Goal: Information Seeking & Learning: Learn about a topic

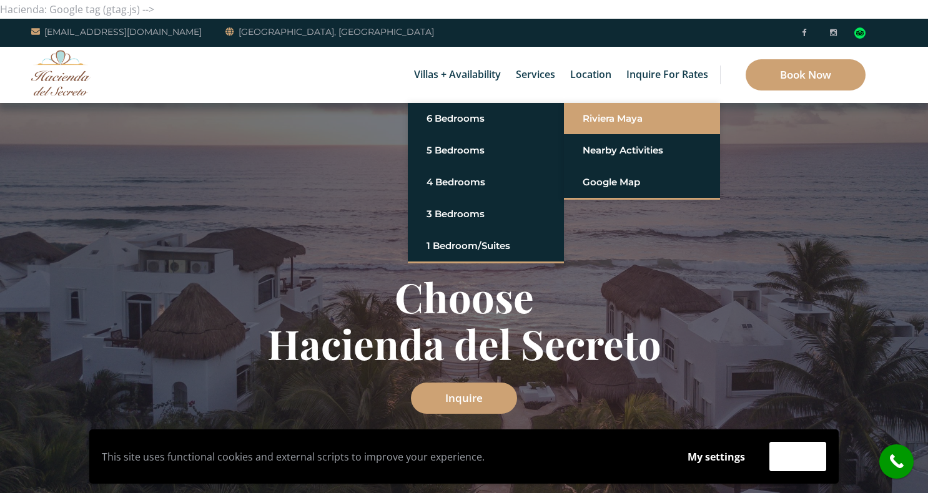
click at [598, 121] on link "Riviera Maya" at bounding box center [642, 118] width 119 height 22
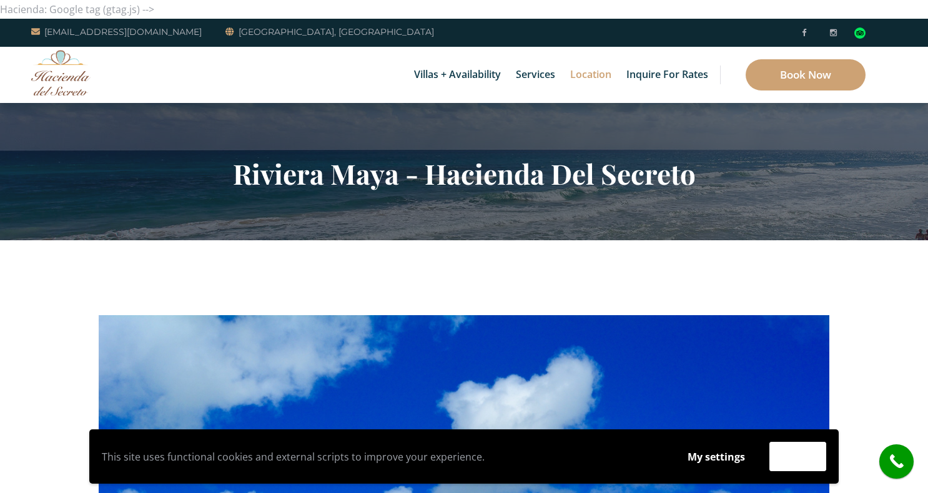
drag, startPoint x: 821, startPoint y: 270, endPoint x: 827, endPoint y: 272, distance: 6.7
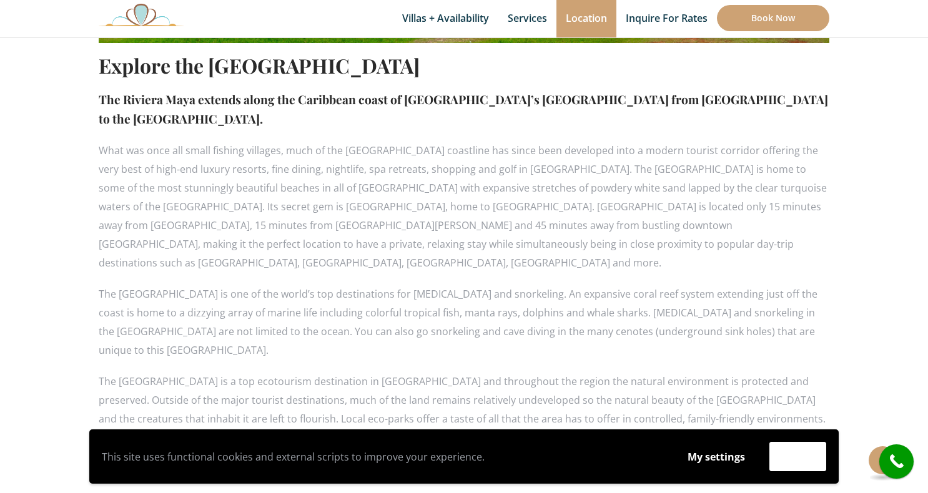
scroll to position [562, 0]
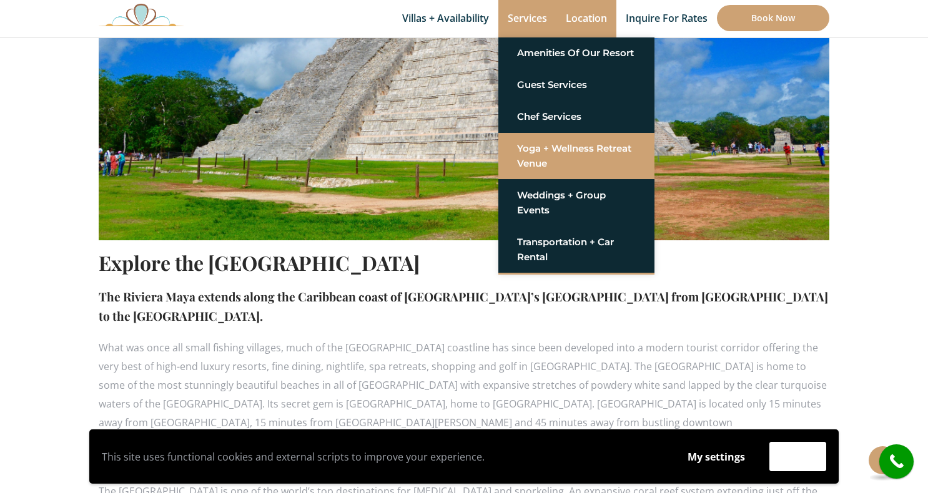
click at [541, 153] on link "Yoga + Wellness Retreat Venue" at bounding box center [576, 155] width 119 height 37
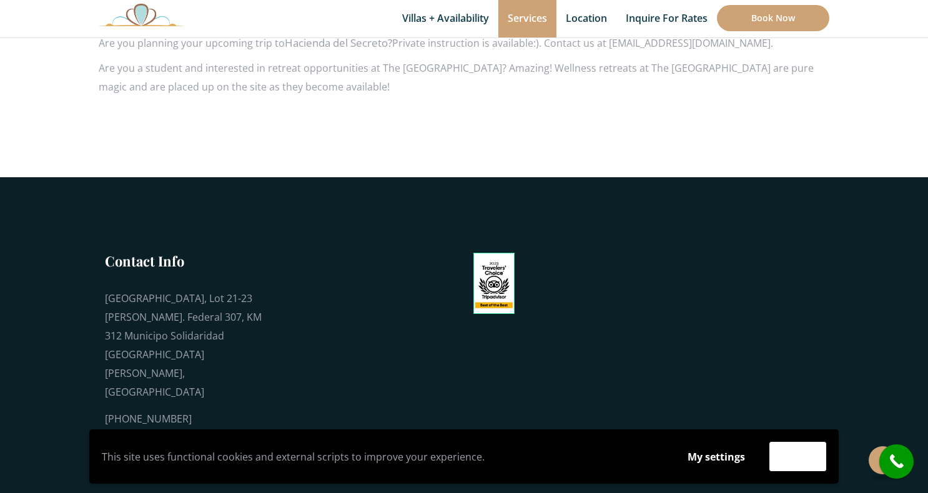
scroll to position [1124, 0]
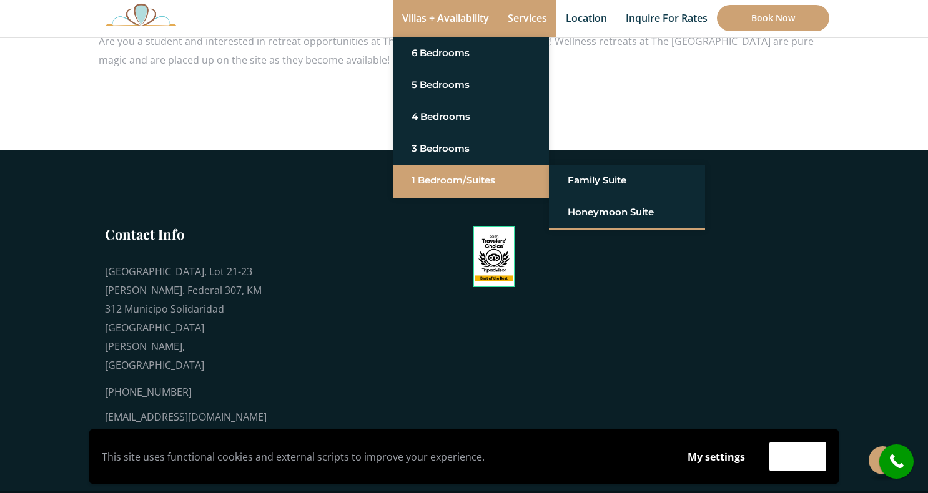
click at [428, 184] on link "1 Bedroom/Suites" at bounding box center [470, 180] width 119 height 22
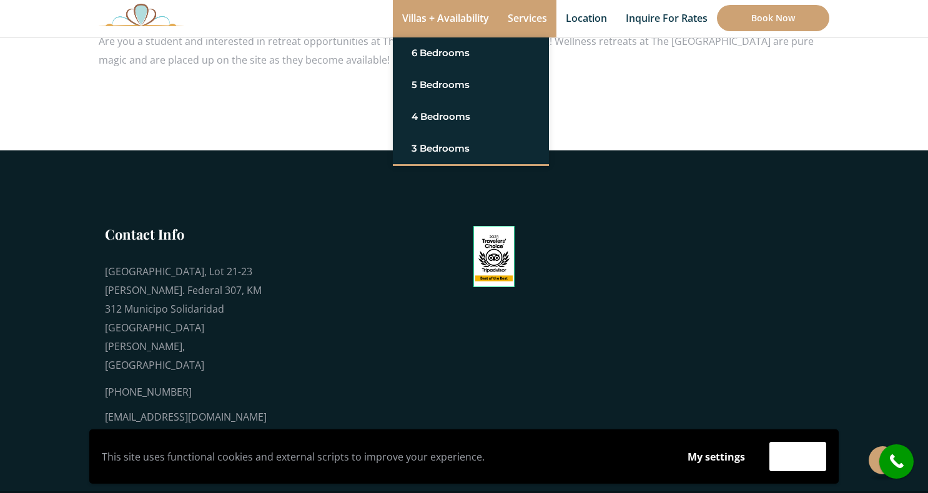
click at [423, 15] on link "Villas + Availability" at bounding box center [446, 18] width 106 height 37
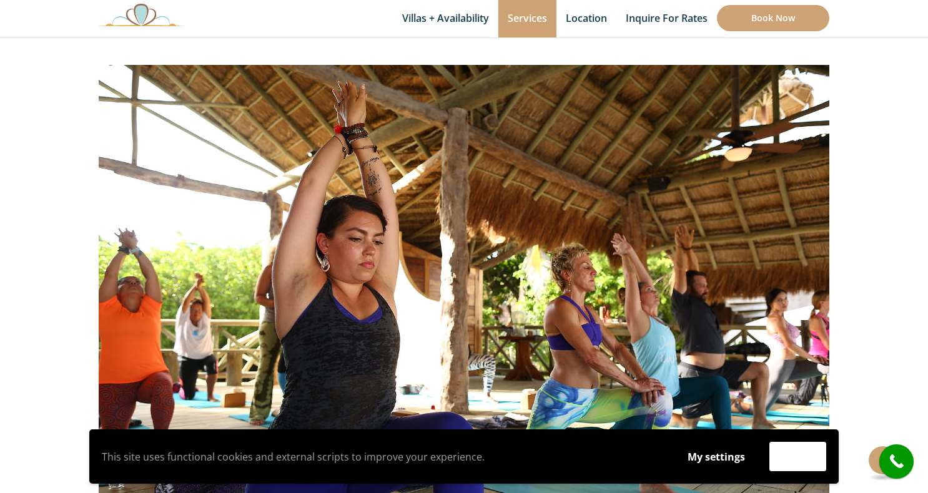
scroll to position [0, 0]
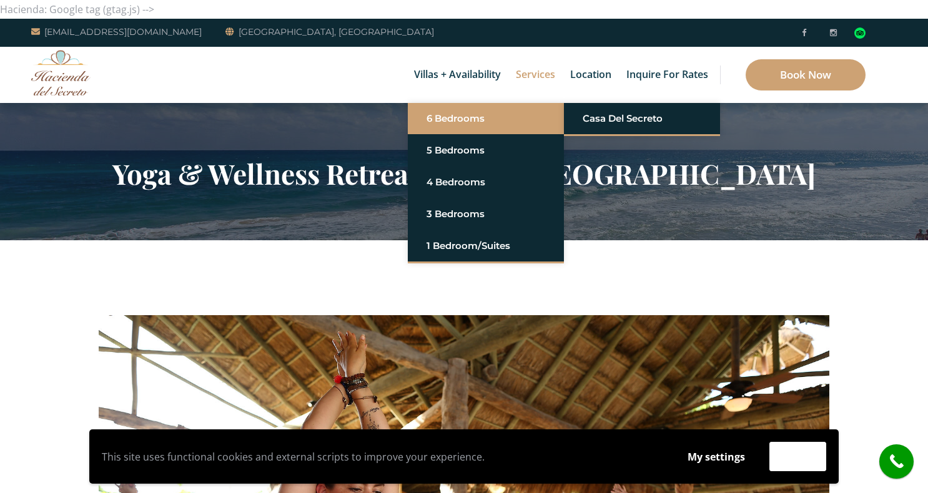
click at [443, 116] on link "6 Bedrooms" at bounding box center [485, 118] width 119 height 22
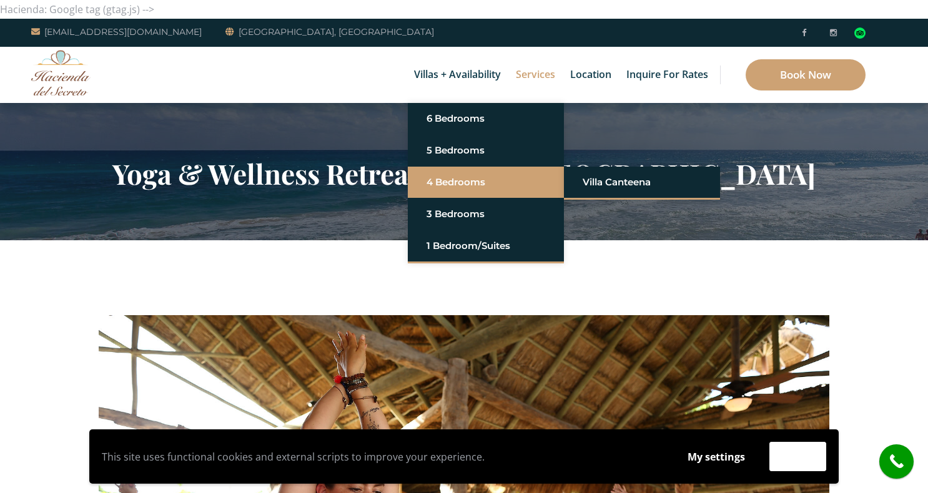
click at [451, 168] on li "4 Bedrooms Villa Canteena" at bounding box center [486, 183] width 156 height 32
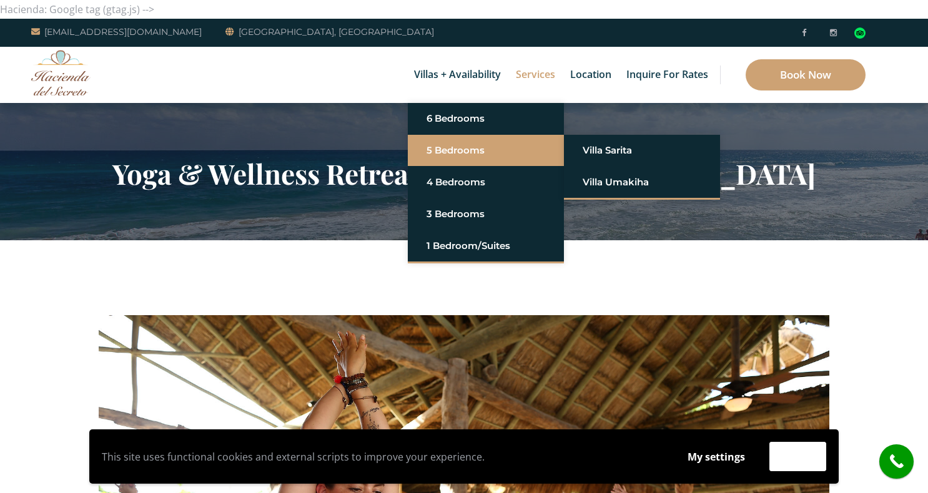
click at [451, 153] on link "5 Bedrooms" at bounding box center [485, 150] width 119 height 22
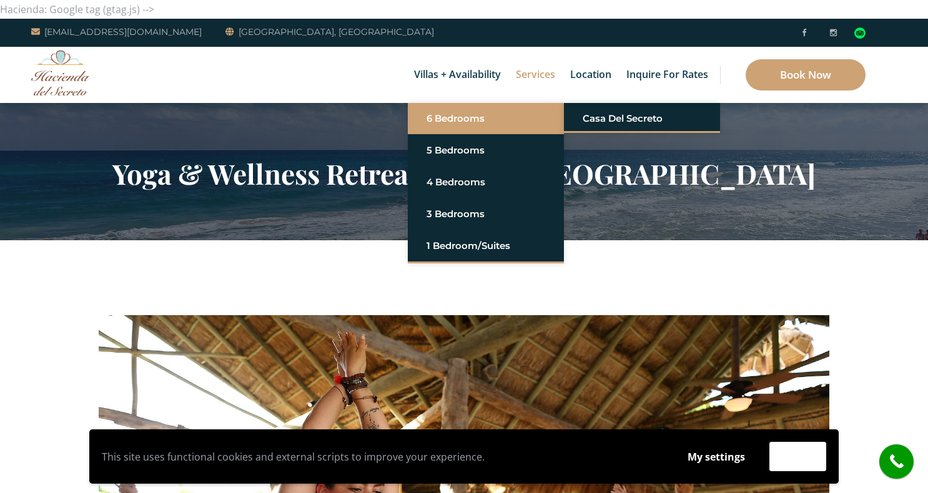
click at [444, 116] on link "6 Bedrooms" at bounding box center [485, 118] width 119 height 22
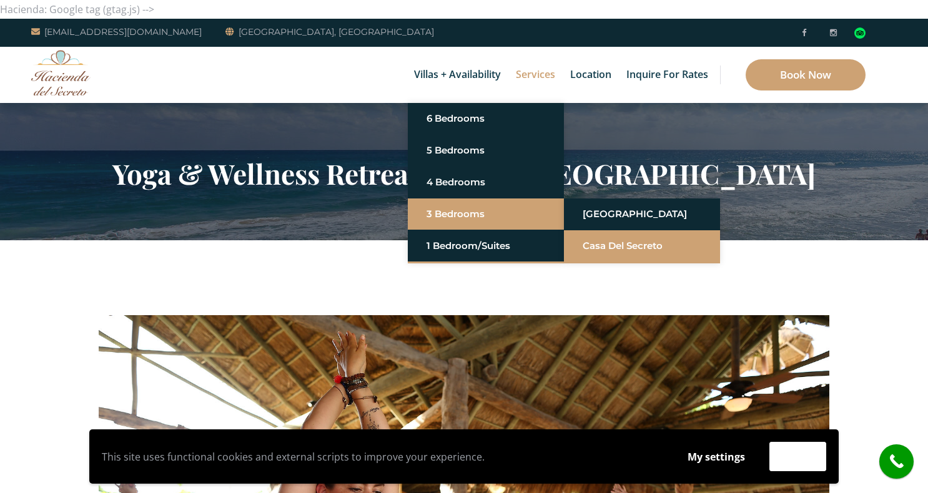
click at [609, 247] on link "Casa del Secreto" at bounding box center [642, 246] width 119 height 22
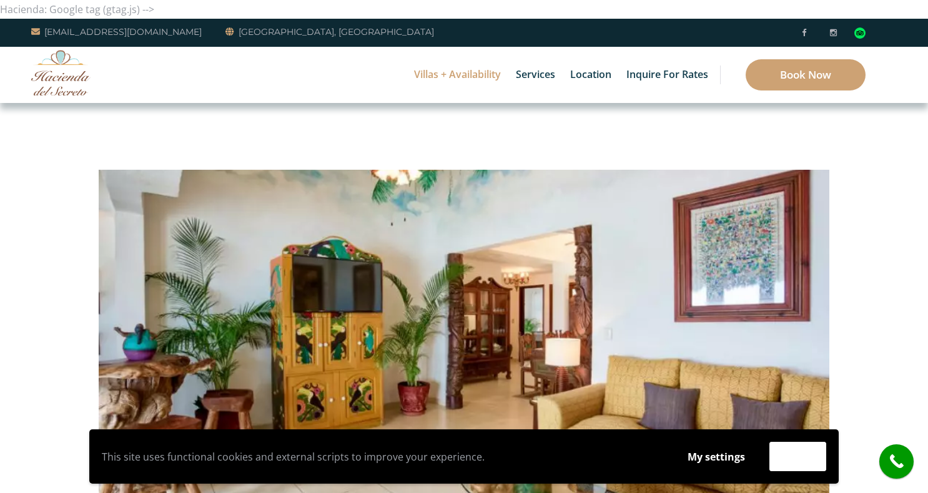
click at [466, 76] on link "5 Bedrooms" at bounding box center [470, 85] width 119 height 22
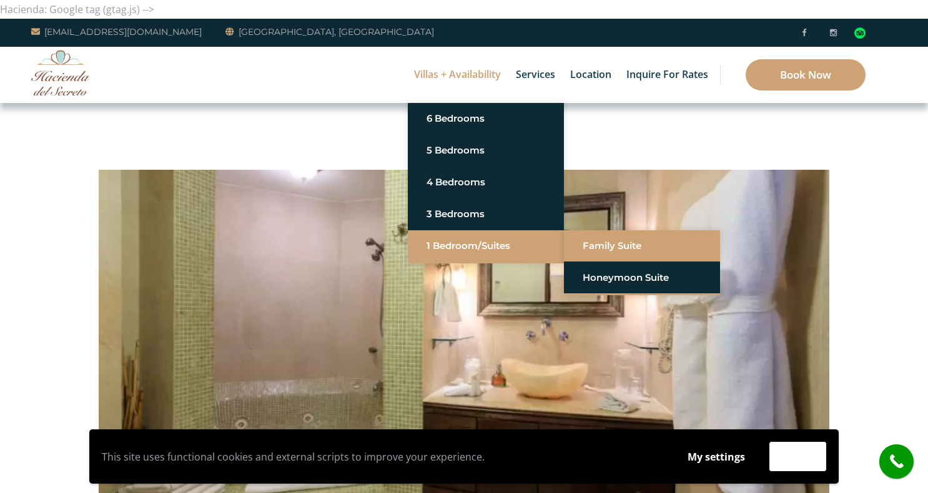
drag, startPoint x: 622, startPoint y: 249, endPoint x: 619, endPoint y: 241, distance: 8.7
click at [622, 249] on link "Family Suite" at bounding box center [642, 246] width 119 height 22
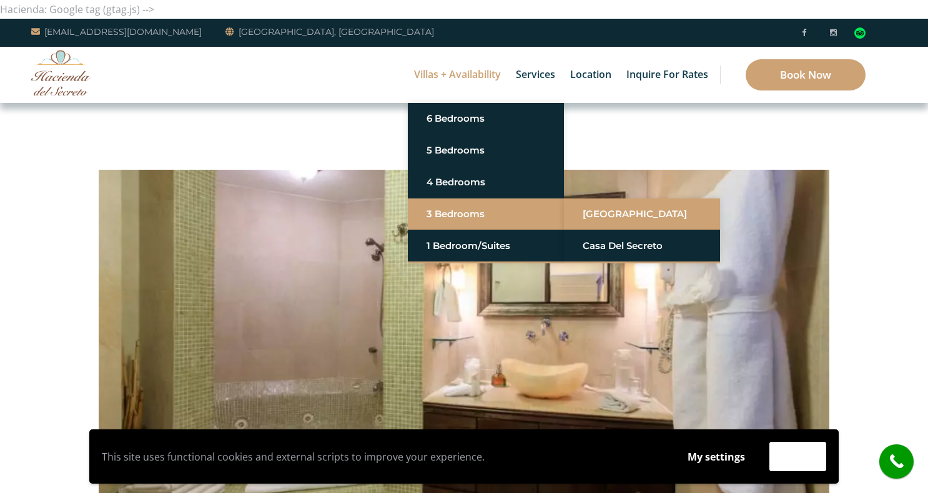
click at [617, 216] on link "[GEOGRAPHIC_DATA]" at bounding box center [642, 214] width 119 height 22
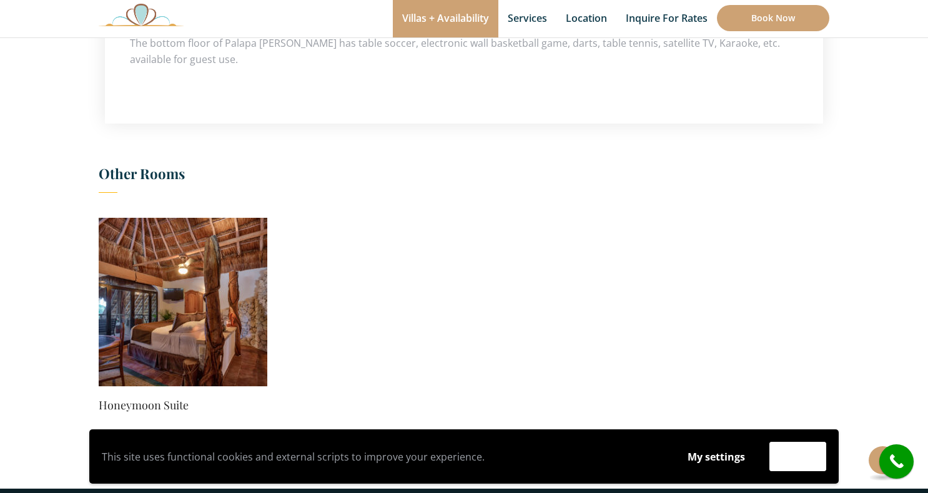
scroll to position [874, 0]
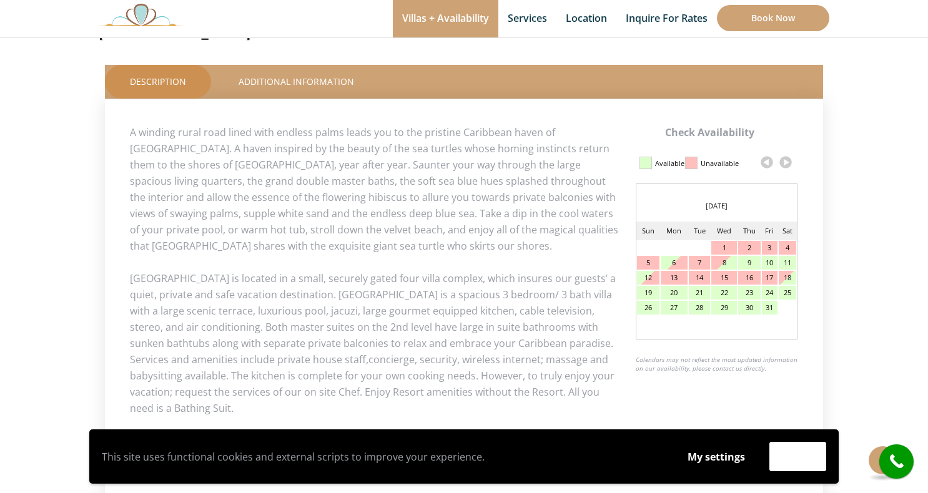
scroll to position [624, 0]
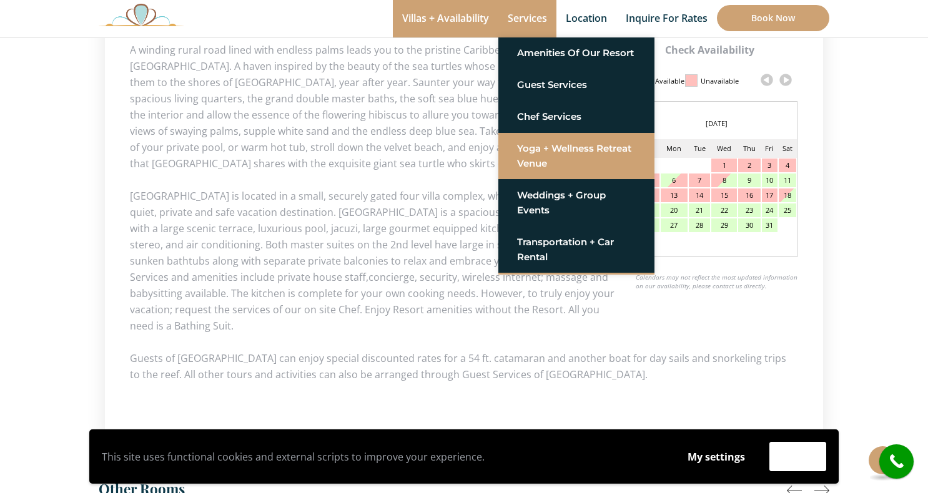
click at [541, 154] on link "Yoga + Wellness Retreat Venue" at bounding box center [576, 155] width 119 height 37
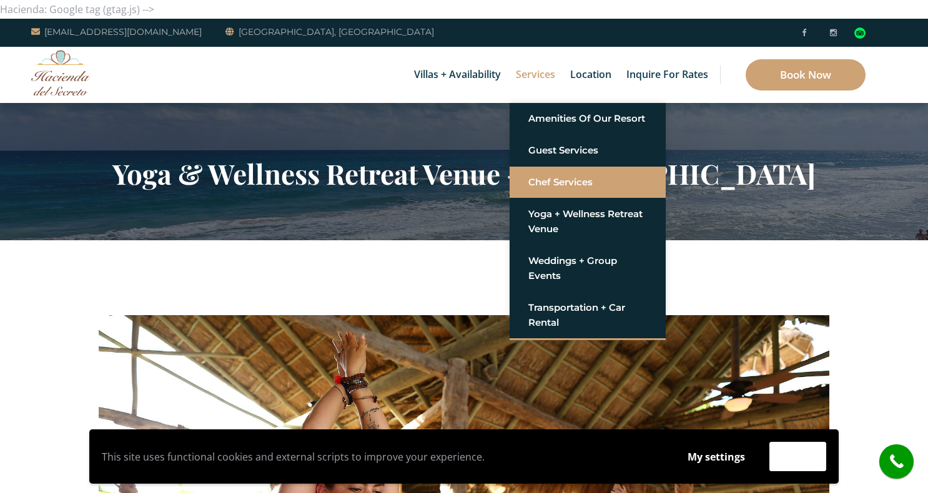
click at [555, 176] on link "Chef Services" at bounding box center [587, 182] width 119 height 22
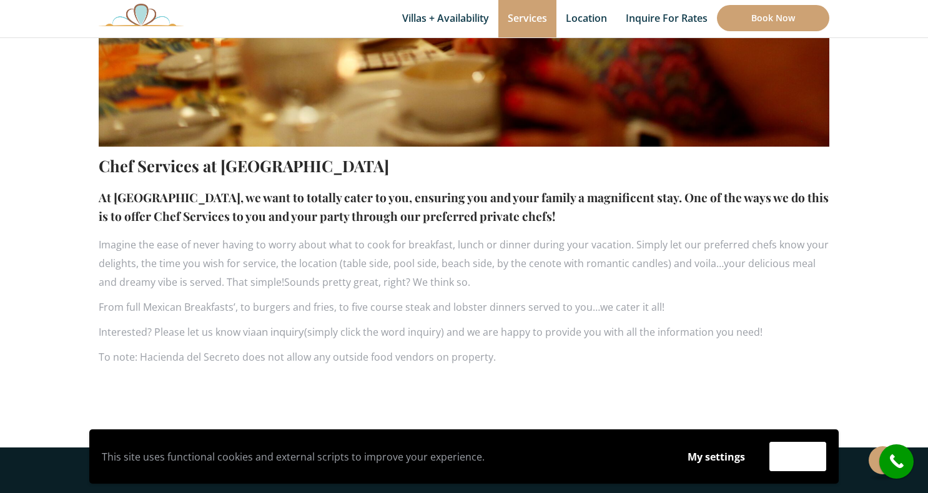
scroll to position [687, 0]
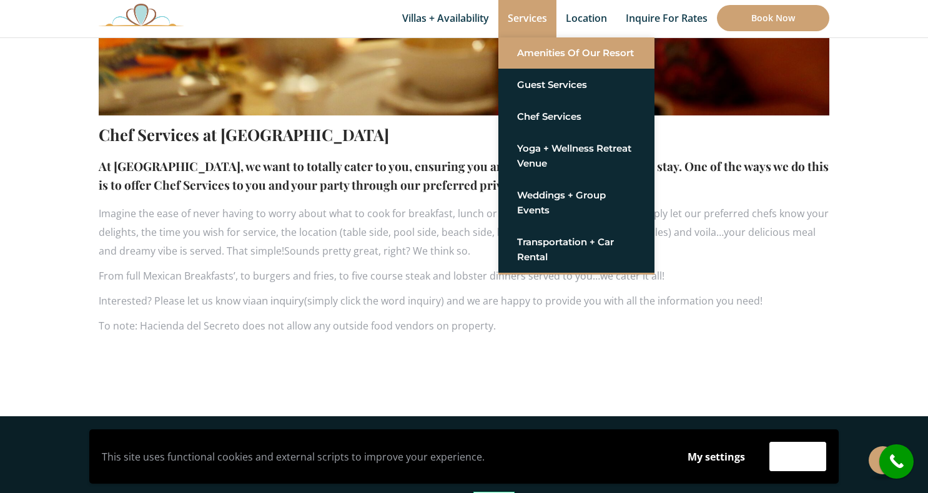
click at [543, 57] on link "Amenities of Our Resort" at bounding box center [576, 53] width 119 height 22
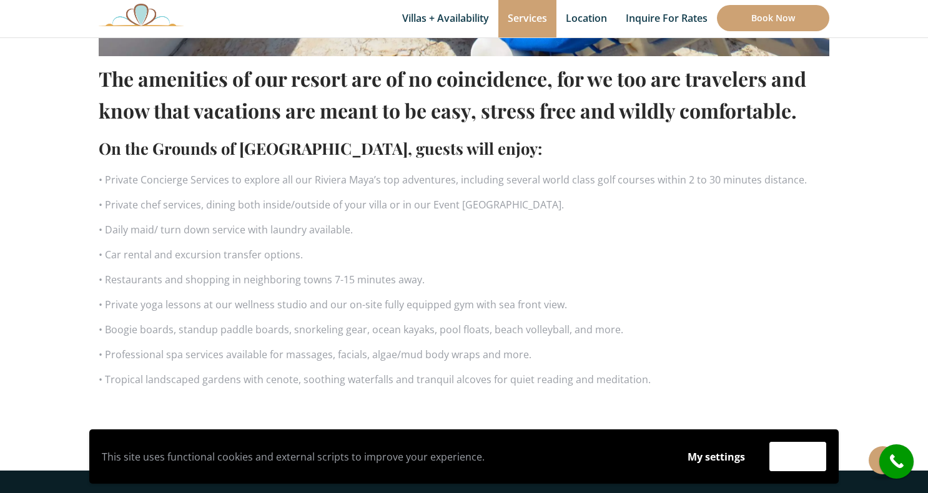
scroll to position [812, 0]
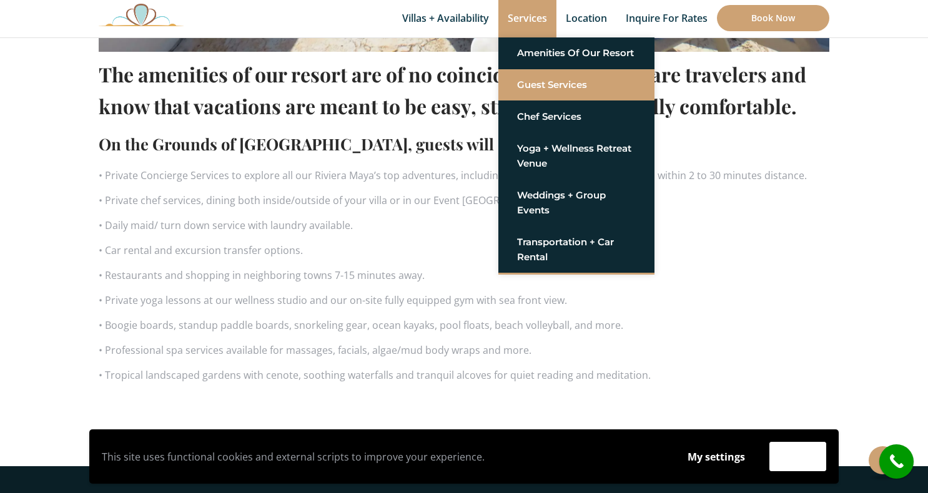
click at [536, 86] on link "Guest Services" at bounding box center [576, 85] width 119 height 22
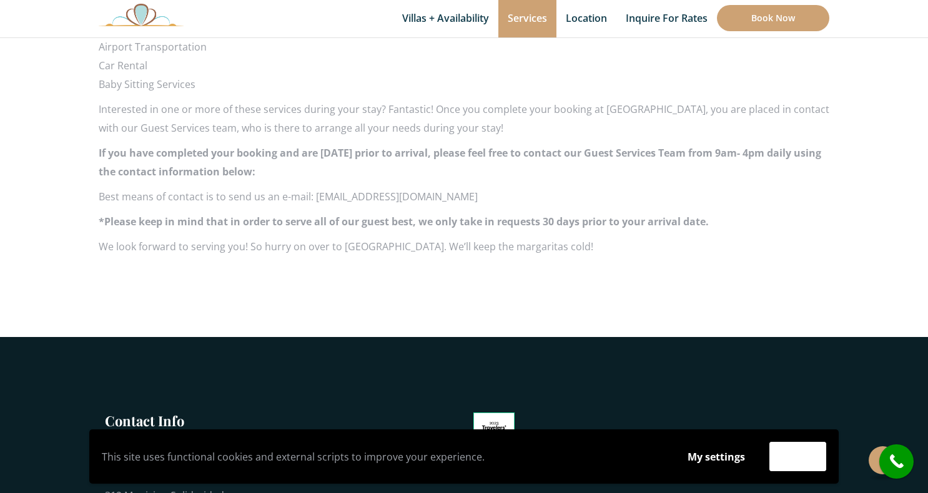
scroll to position [1124, 0]
